Goal: Check status: Check status

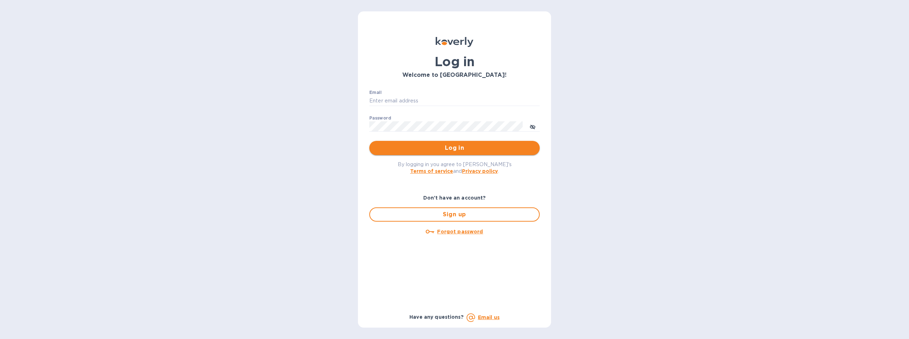
type input "[EMAIL_ADDRESS][DOMAIN_NAME]"
click at [455, 147] on span "Log in" at bounding box center [454, 148] width 159 height 9
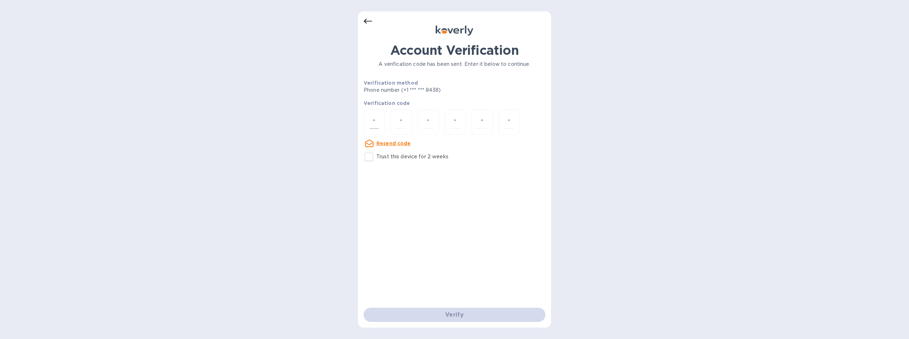
click at [374, 120] on input "number" at bounding box center [374, 121] width 9 height 13
type input "3"
type input "1"
type input "2"
type input "8"
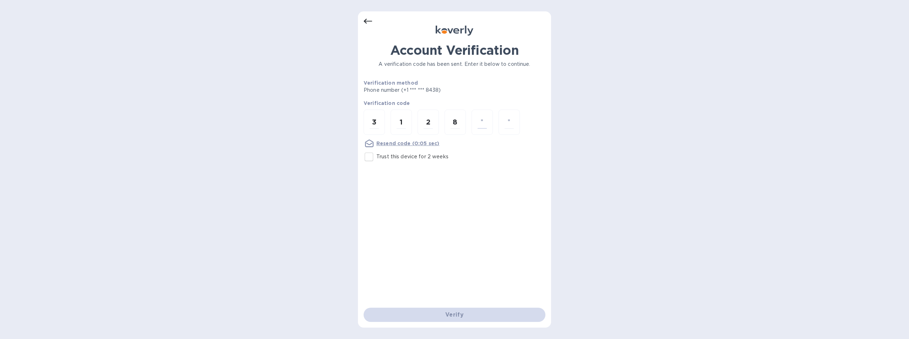
type input "6"
type input "0"
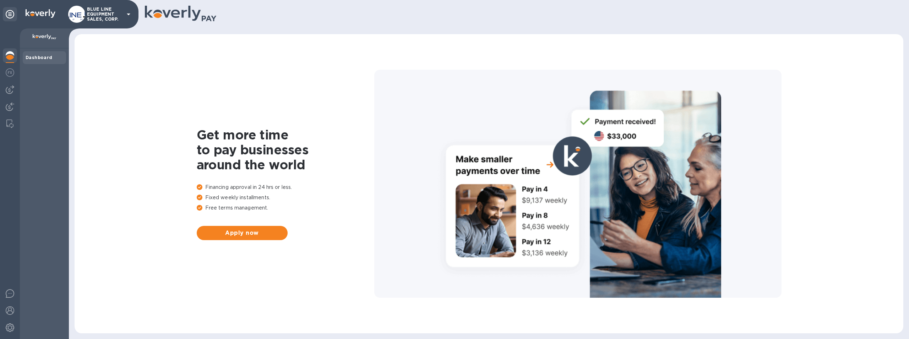
click at [102, 13] on p "BLUE LINE EQUIPMENT SALES, CORP." at bounding box center [105, 14] width 36 height 15
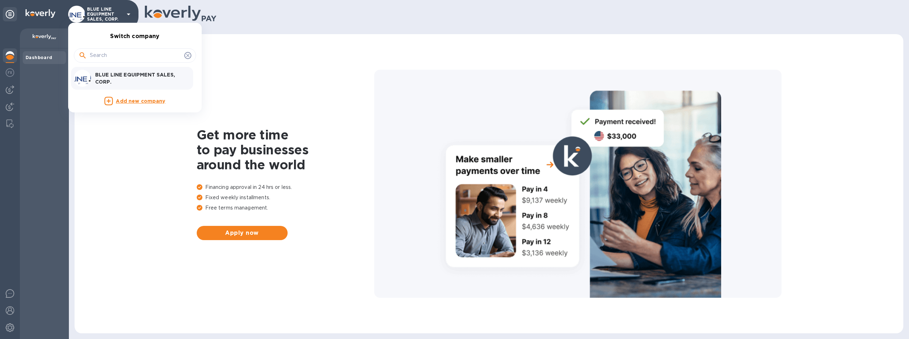
click at [124, 76] on p "BLUE LINE EQUIPMENT SALES, CORP." at bounding box center [140, 78] width 90 height 14
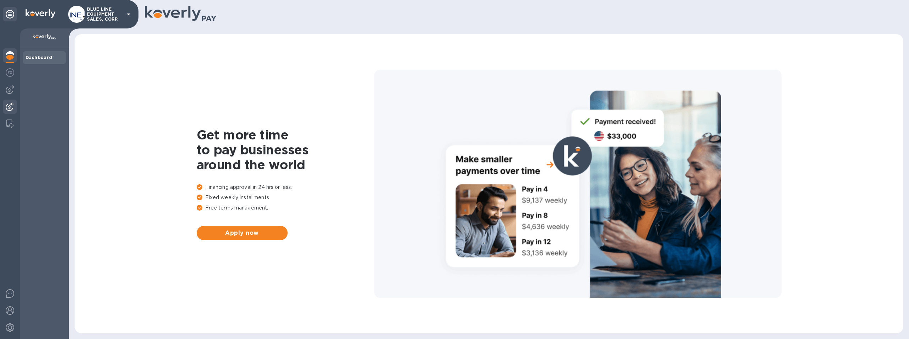
click at [8, 107] on img at bounding box center [10, 106] width 9 height 9
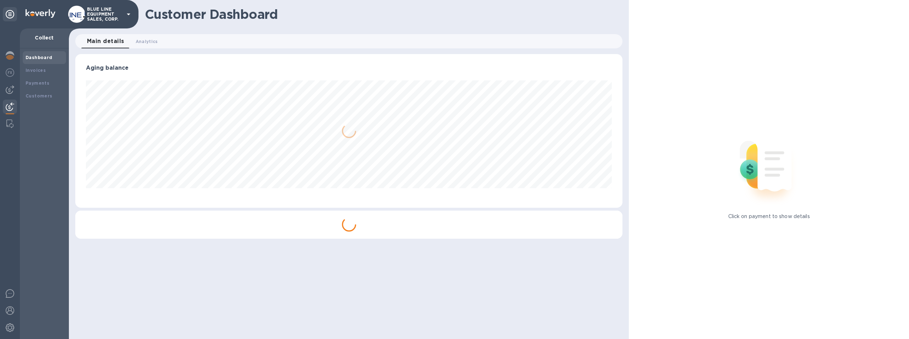
scroll to position [153, 548]
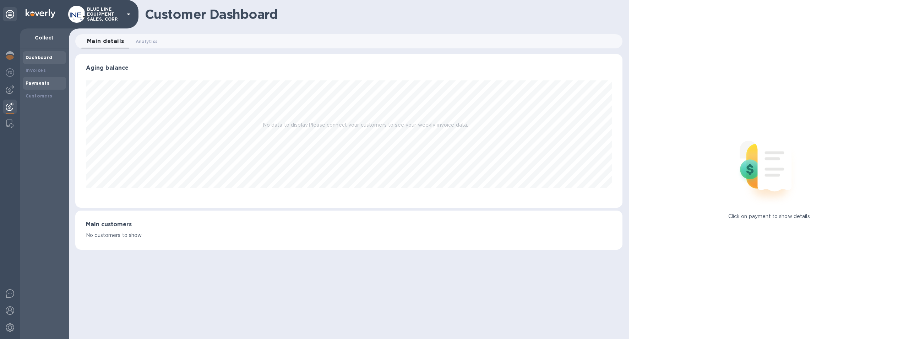
click at [39, 80] on div "Payments" at bounding box center [45, 83] width 38 height 7
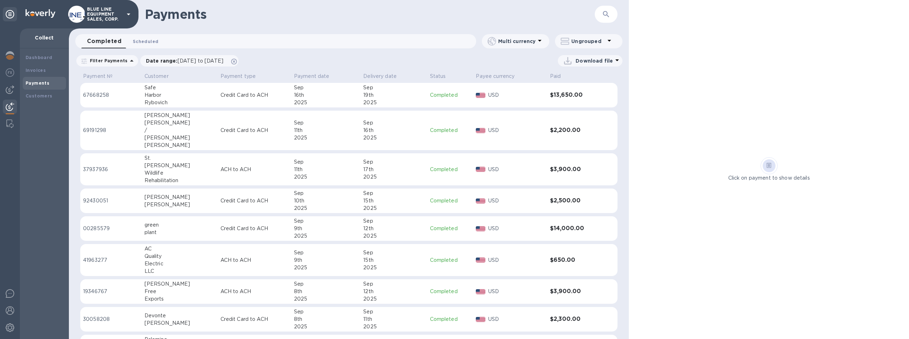
click at [149, 41] on span "Scheduled 0" at bounding box center [146, 41] width 26 height 7
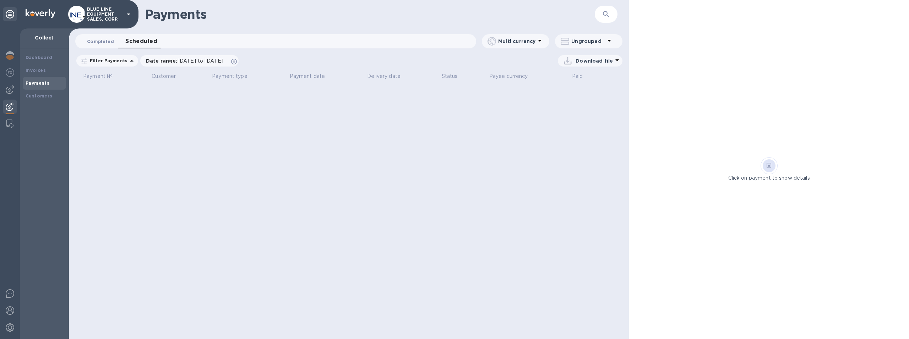
click at [99, 41] on span "Completed 0" at bounding box center [100, 41] width 27 height 7
